Goal: Information Seeking & Learning: Learn about a topic

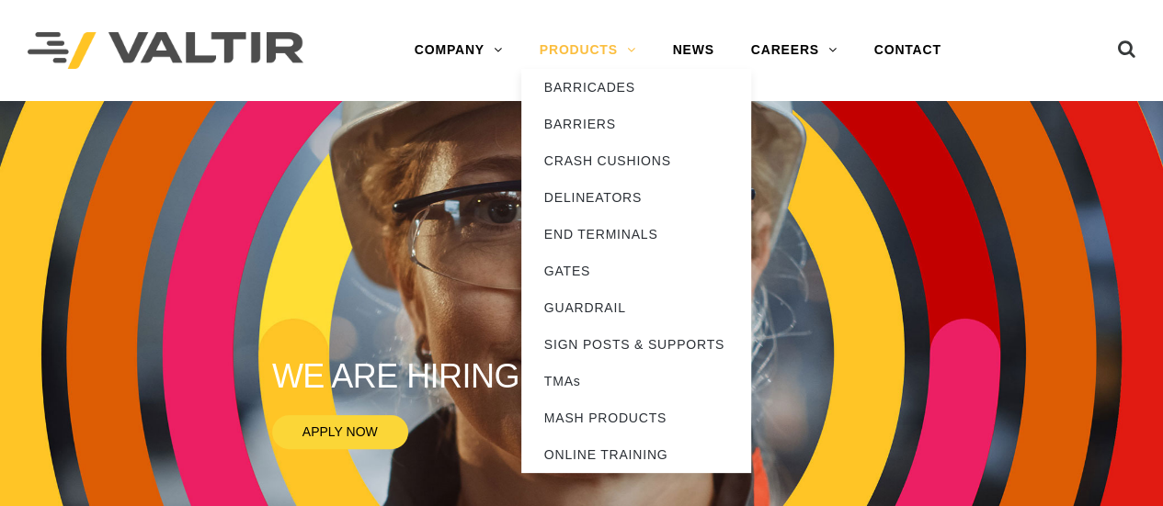
click at [610, 36] on link "PRODUCTS" at bounding box center [587, 50] width 133 height 37
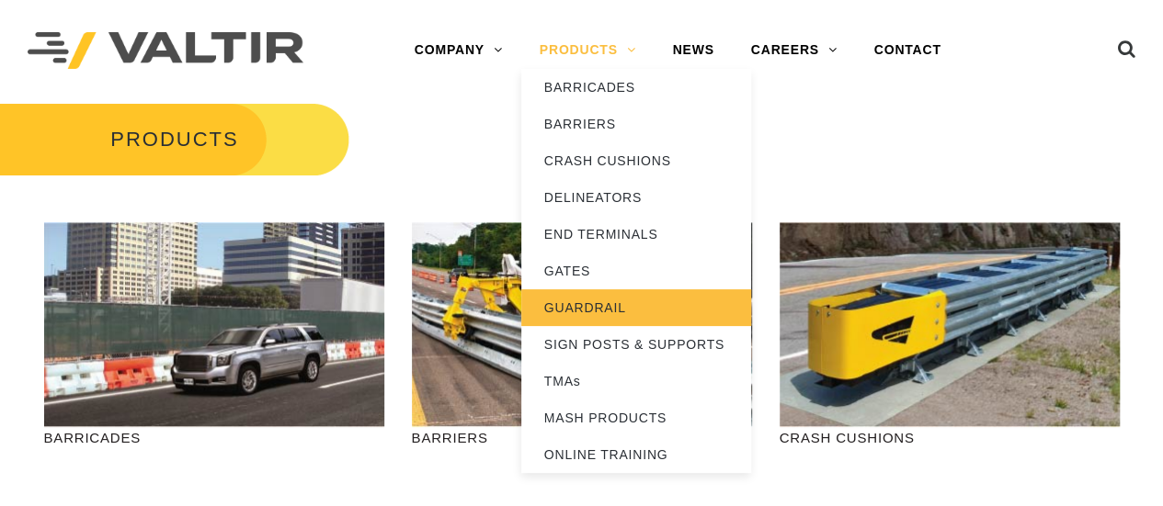
click at [550, 313] on link "GUARDRAIL" at bounding box center [636, 308] width 230 height 37
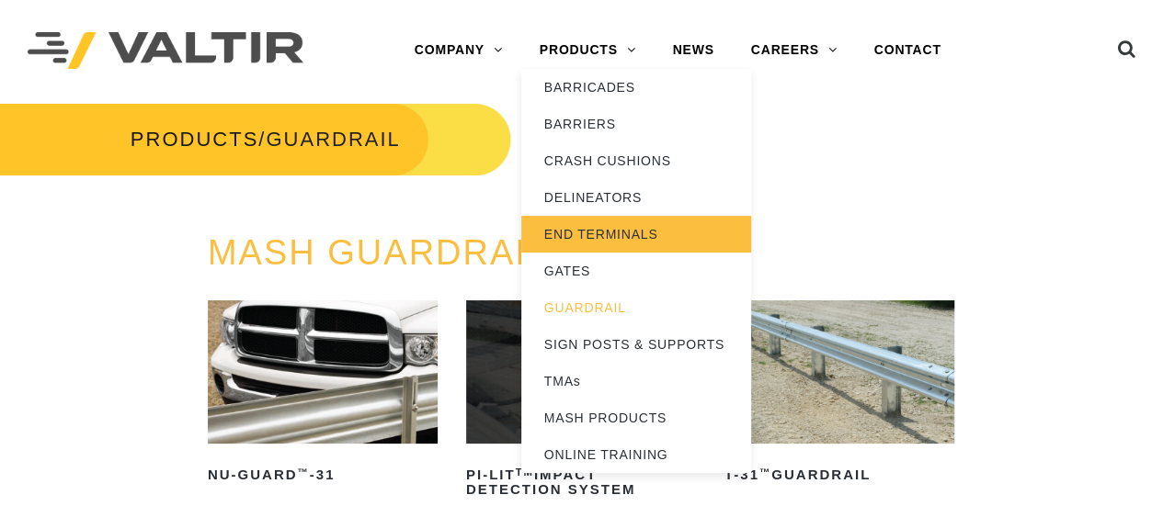
click at [611, 233] on link "END TERMINALS" at bounding box center [636, 234] width 230 height 37
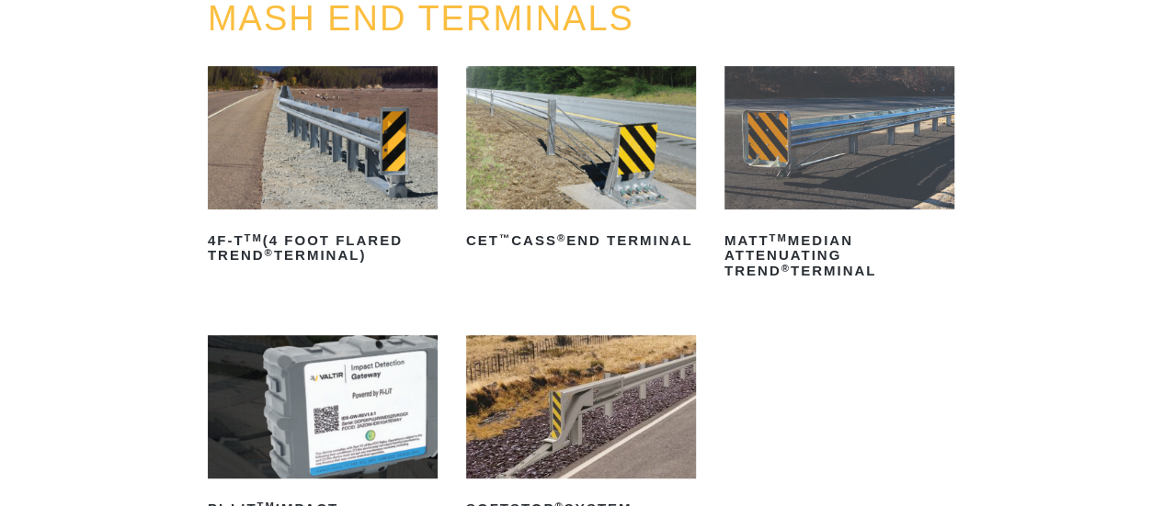
scroll to position [237, 0]
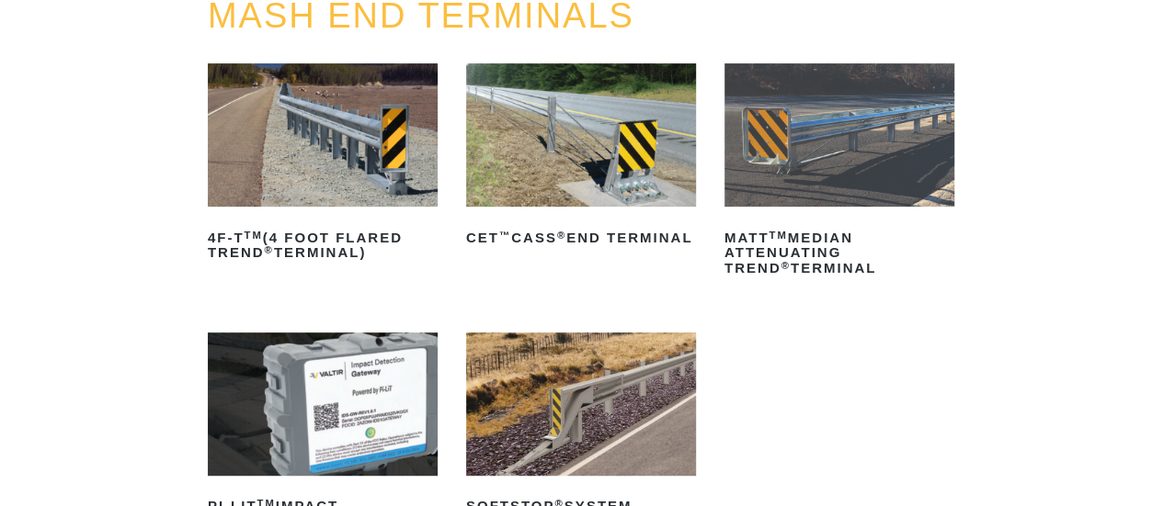
click at [824, 131] on img at bounding box center [839, 134] width 230 height 143
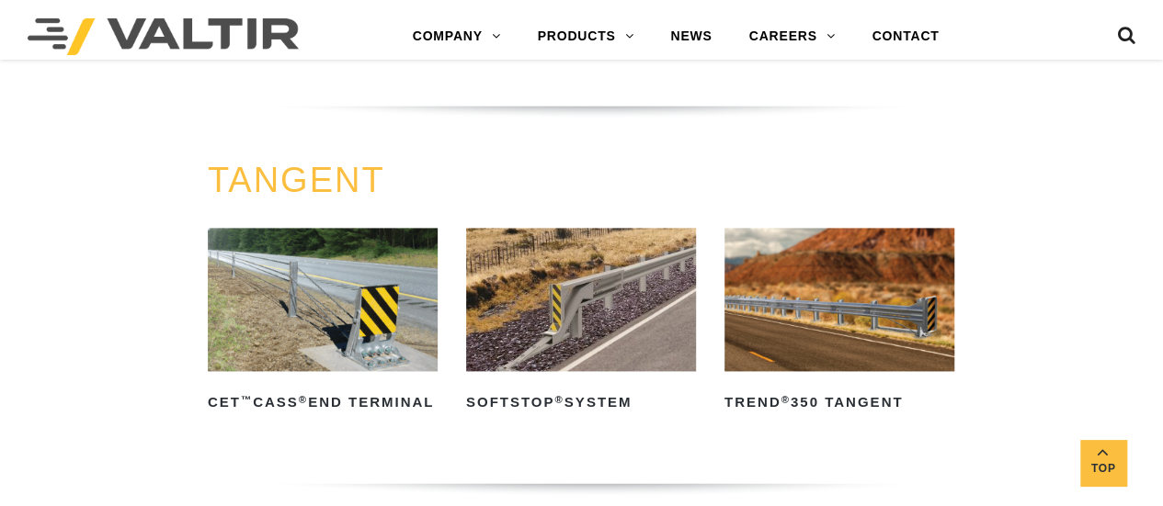
scroll to position [1143, 0]
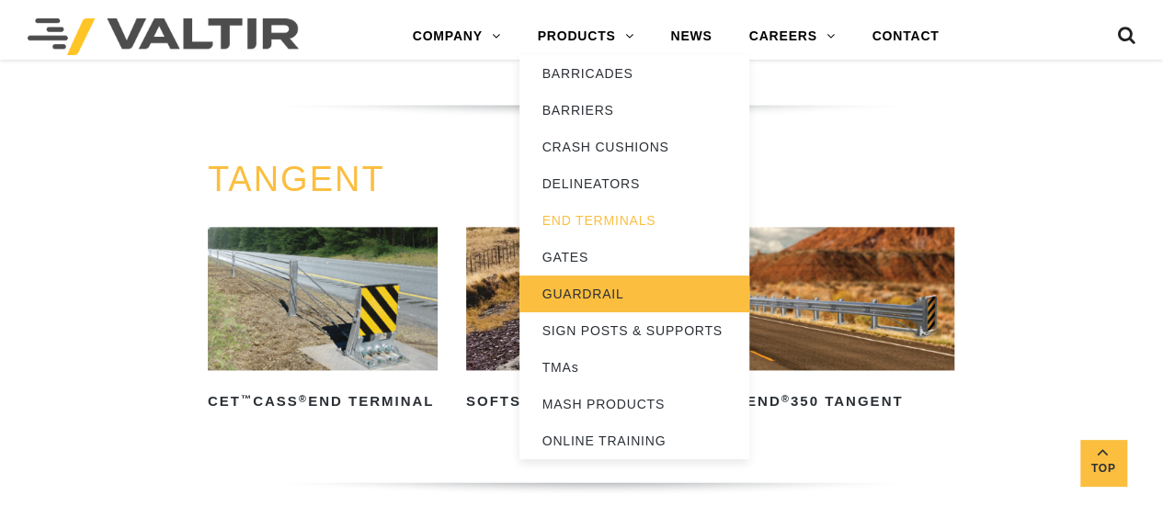
click at [582, 286] on link "GUARDRAIL" at bounding box center [634, 294] width 230 height 37
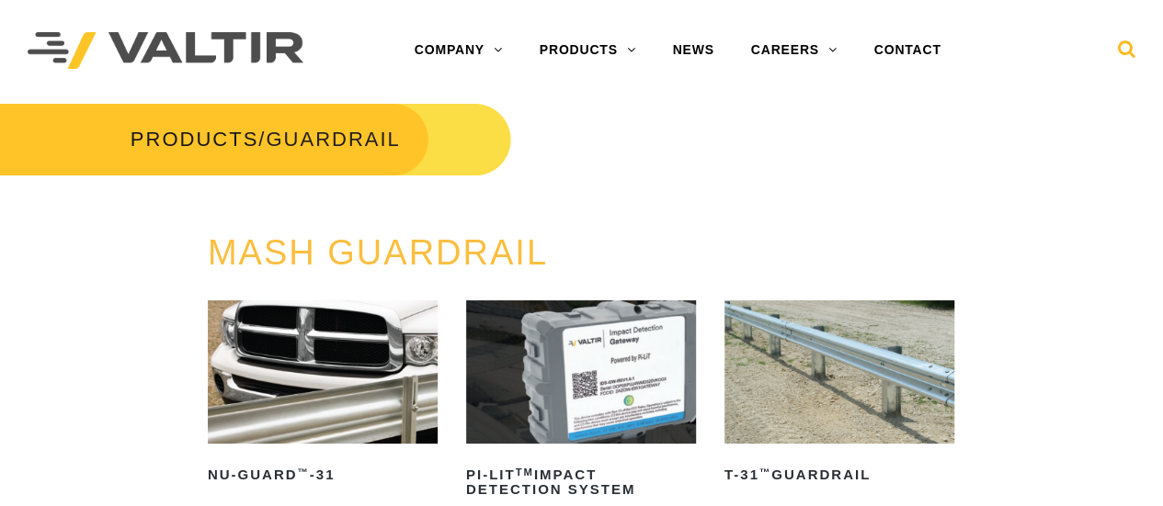
click at [1132, 38] on link at bounding box center [1126, 44] width 18 height 33
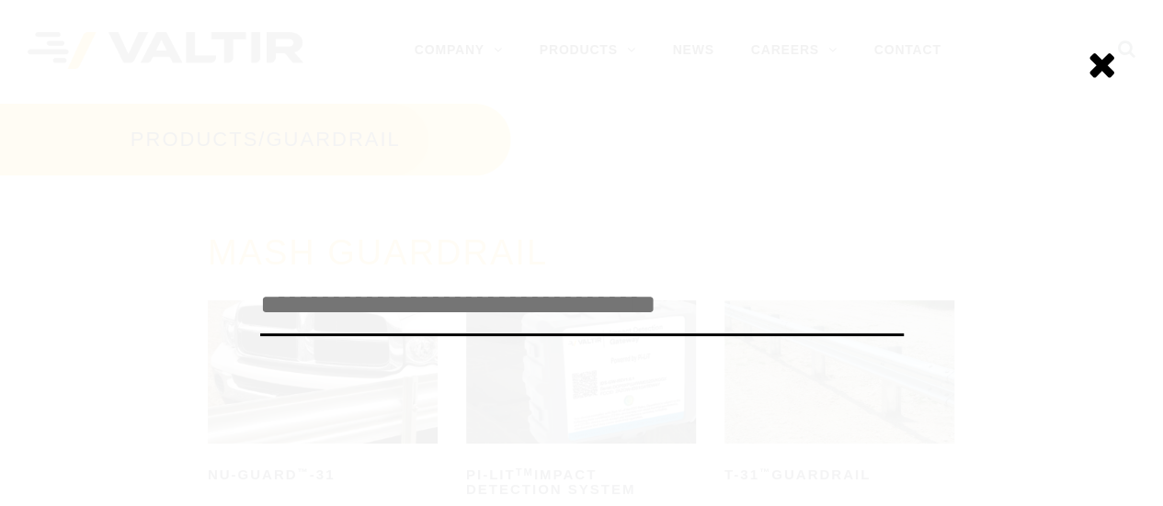
click at [725, 320] on input "search" at bounding box center [581, 306] width 643 height 61
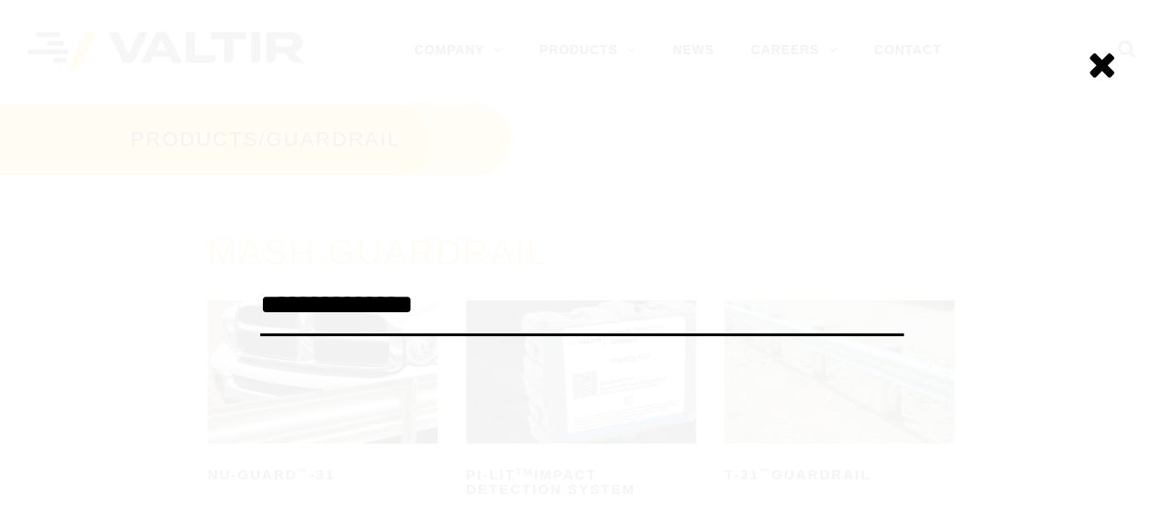
type input "**********"
click input "******" at bounding box center [0, 0] width 0 height 0
